Goal: Task Accomplishment & Management: Manage account settings

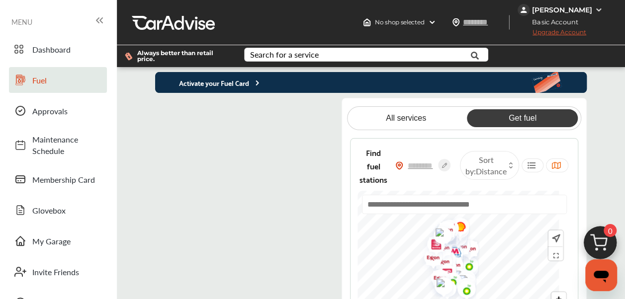
click at [300, 113] on flutter-view at bounding box center [247, 227] width 184 height 258
click at [258, 208] on flutter-view at bounding box center [247, 227] width 184 height 258
click at [166, 110] on flutter-view at bounding box center [247, 227] width 184 height 258
click at [241, 205] on flutter-view at bounding box center [247, 227] width 184 height 258
click at [168, 110] on flutter-view at bounding box center [247, 227] width 184 height 258
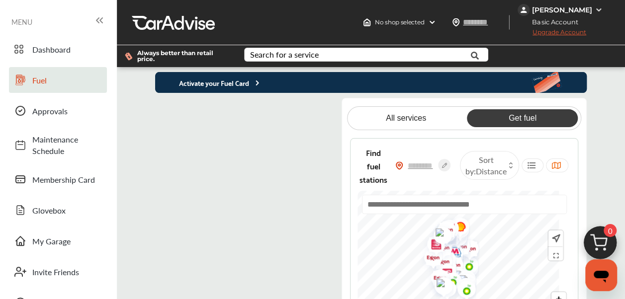
click at [222, 84] on p "Activate your Fuel Card" at bounding box center [208, 82] width 106 height 11
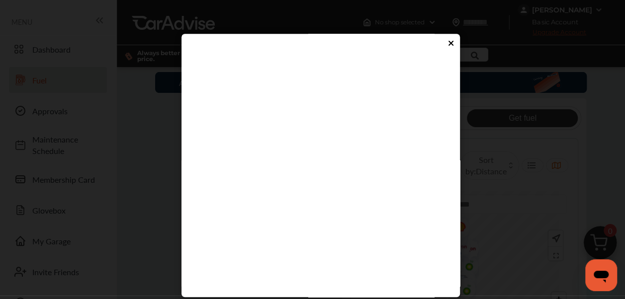
click at [276, 248] on flutter-view at bounding box center [317, 209] width 251 height 299
click at [438, 45] on div at bounding box center [321, 44] width 269 height 11
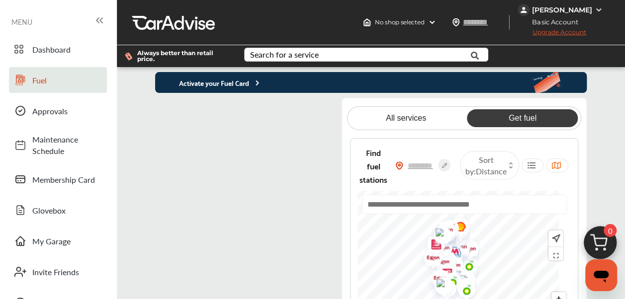
click at [524, 119] on link "Get fuel" at bounding box center [522, 118] width 111 height 18
click at [54, 111] on span "Approvals" at bounding box center [67, 110] width 70 height 11
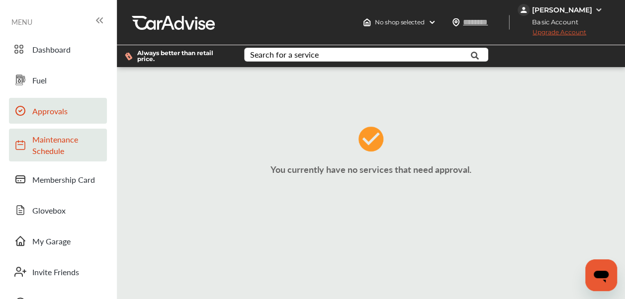
click at [44, 149] on span "Maintenance Schedule" at bounding box center [67, 145] width 70 height 23
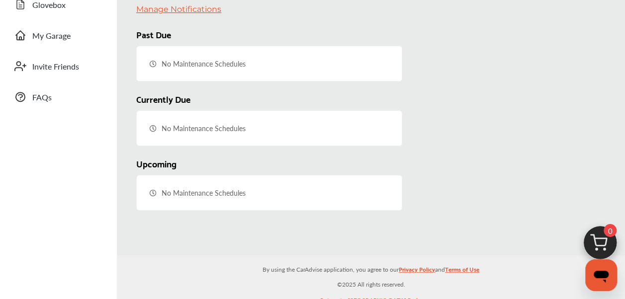
scroll to position [46, 0]
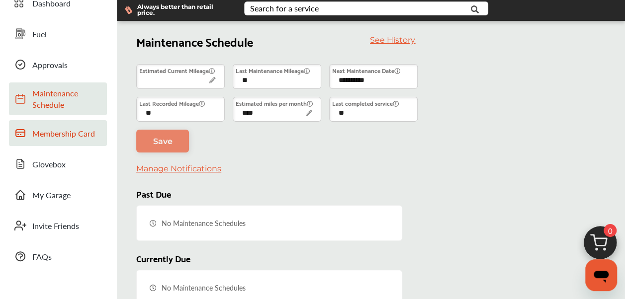
click at [44, 137] on span "Membership Card" at bounding box center [67, 133] width 70 height 11
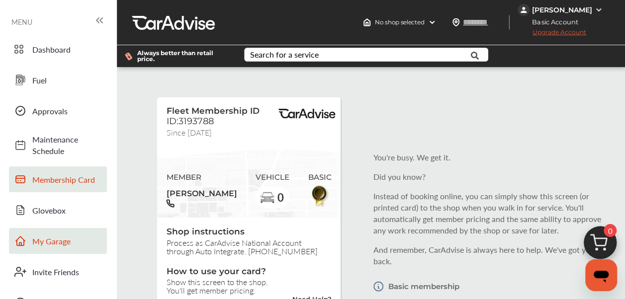
click at [60, 241] on span "My Garage" at bounding box center [67, 241] width 70 height 11
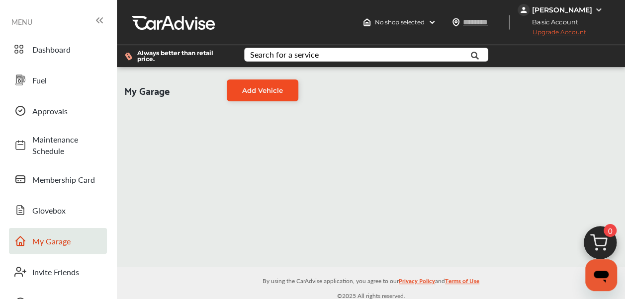
click at [265, 91] on span "Add Vehicle" at bounding box center [262, 91] width 41 height 8
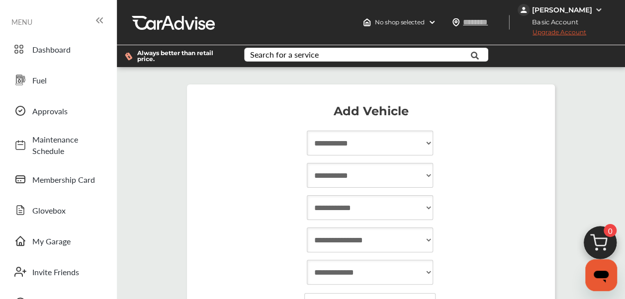
click at [331, 145] on select "**********" at bounding box center [370, 143] width 126 height 25
